Goal: Transaction & Acquisition: Subscribe to service/newsletter

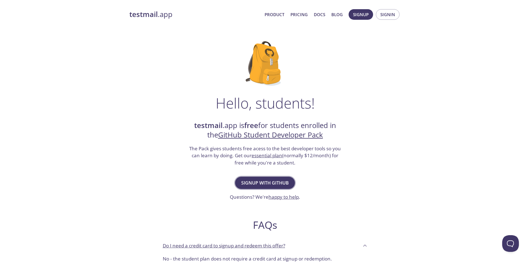
click at [267, 183] on span "Signup with GitHub" at bounding box center [265, 183] width 48 height 8
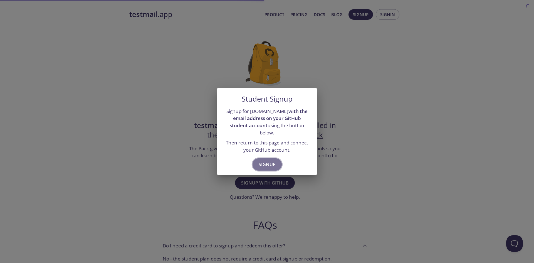
click at [266, 163] on span "Signup" at bounding box center [267, 164] width 17 height 8
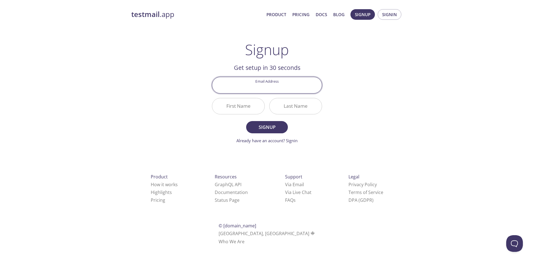
click at [281, 82] on input "Email Address" at bounding box center [267, 85] width 110 height 16
type input "[EMAIL_ADDRESS][DOMAIN_NAME]"
click at [233, 110] on input "First Name" at bounding box center [238, 106] width 52 height 16
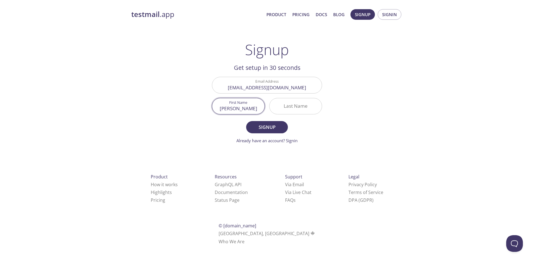
type input "[PERSON_NAME]"
click at [287, 98] on input "Last Name" at bounding box center [295, 106] width 52 height 16
type input "[PERSON_NAME]"
click at [274, 122] on button "Signup" at bounding box center [267, 127] width 42 height 12
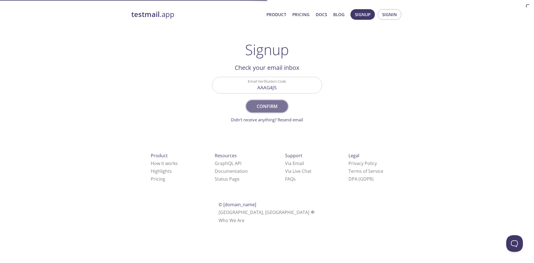
click at [268, 105] on span "Confirm" at bounding box center [266, 106] width 29 height 8
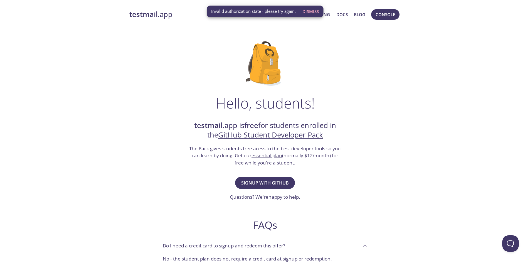
click at [307, 136] on link "GitHub Student Developer Pack" at bounding box center [270, 135] width 105 height 10
click at [314, 9] on span "Dismiss" at bounding box center [310, 11] width 16 height 7
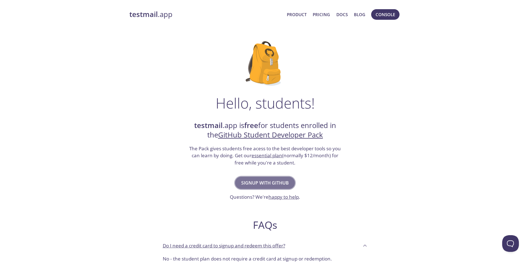
click at [272, 185] on span "Signup with GitHub" at bounding box center [265, 183] width 48 height 8
